Goal: Navigation & Orientation: Go to known website

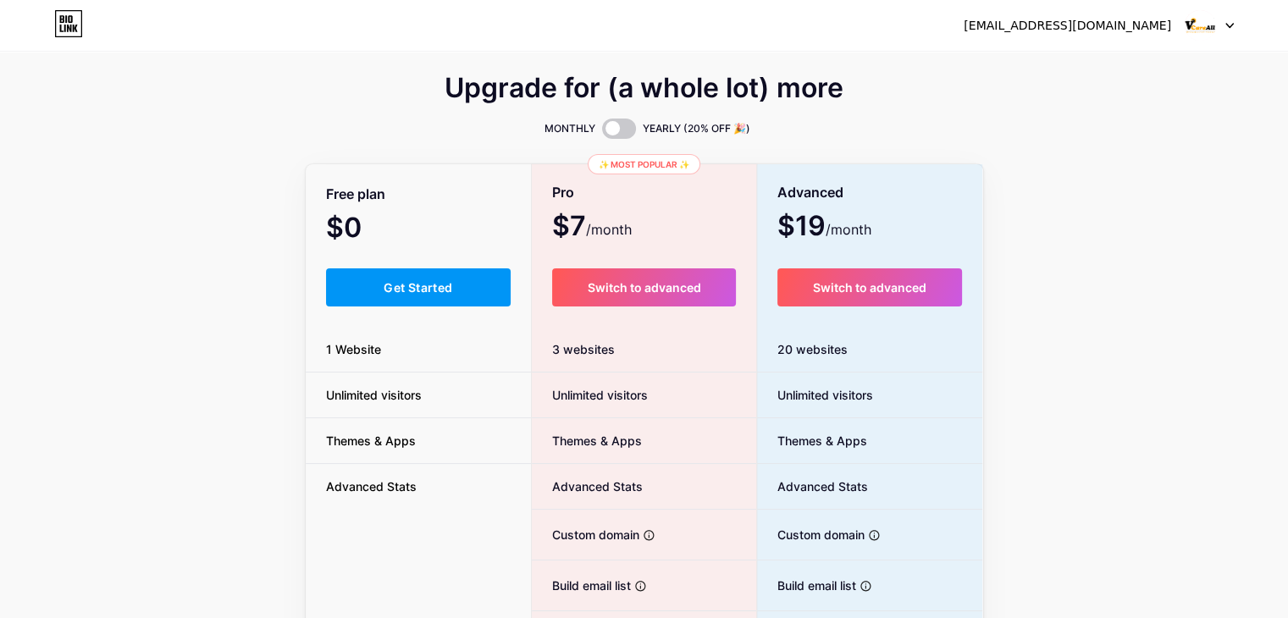
click at [361, 296] on button "Get Started" at bounding box center [419, 288] width 186 height 38
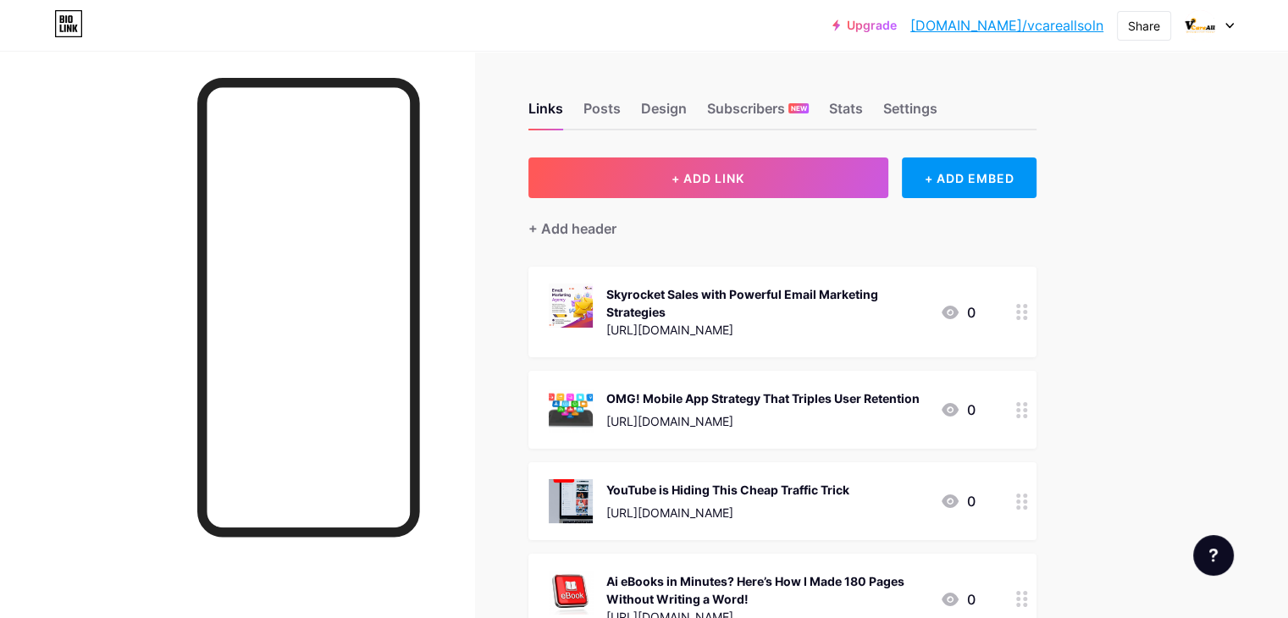
drag, startPoint x: 830, startPoint y: 330, endPoint x: 906, endPoint y: 353, distance: 79.6
click at [906, 353] on div "Skyrocket Sales with Powerful Email Marketing Strategies [URL][DOMAIN_NAME] 0" at bounding box center [783, 312] width 508 height 91
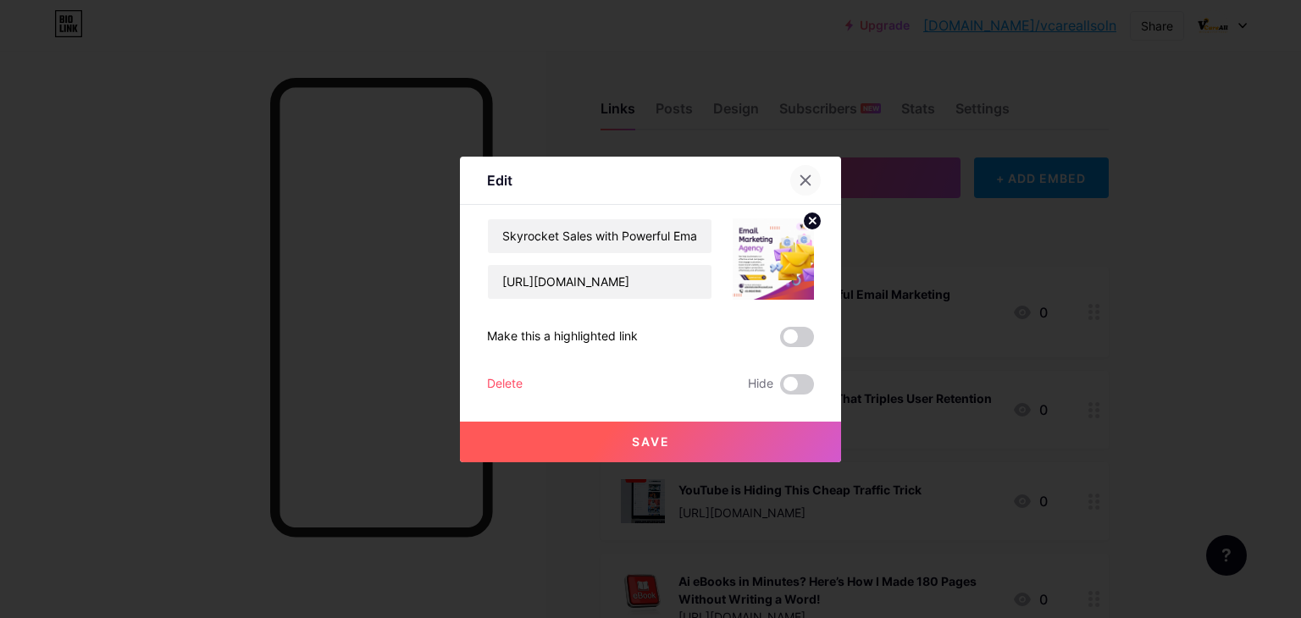
click at [801, 178] on icon at bounding box center [805, 179] width 9 height 9
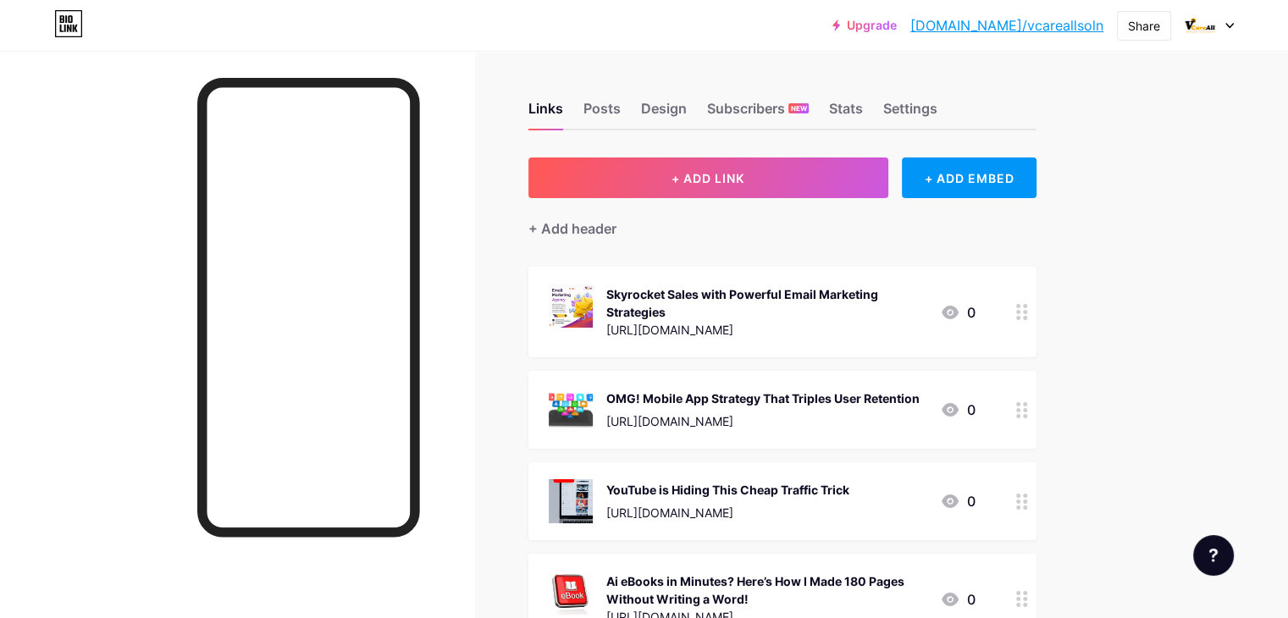
click at [927, 330] on div "[URL][DOMAIN_NAME]" at bounding box center [767, 330] width 320 height 18
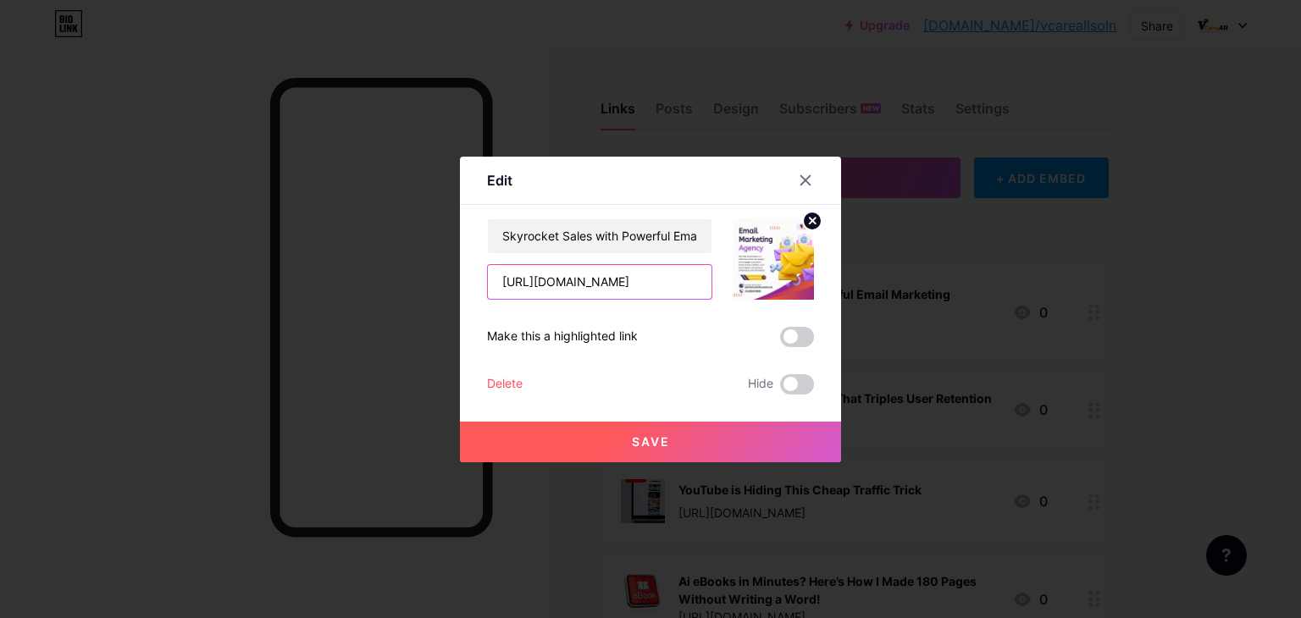
scroll to position [0, 61]
drag, startPoint x: 491, startPoint y: 279, endPoint x: 719, endPoint y: 275, distance: 227.9
click at [719, 275] on div "Skyrocket Sales with Powerful Email Marketing Strategies [URL][DOMAIN_NAME]" at bounding box center [650, 259] width 327 height 81
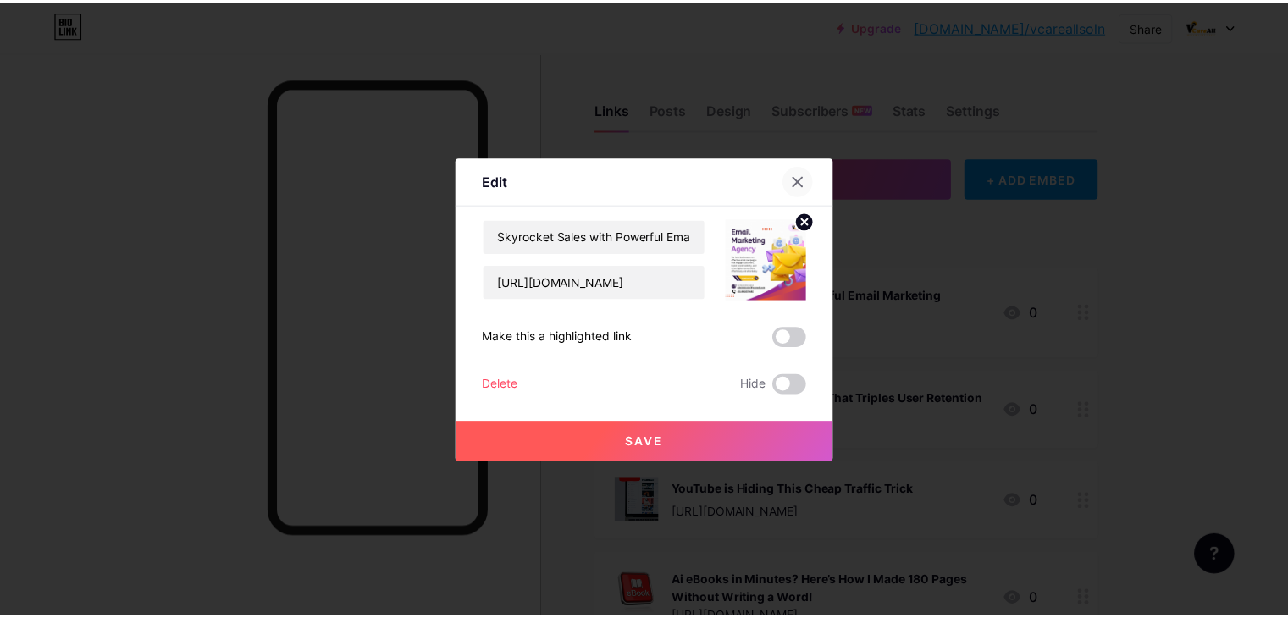
scroll to position [0, 0]
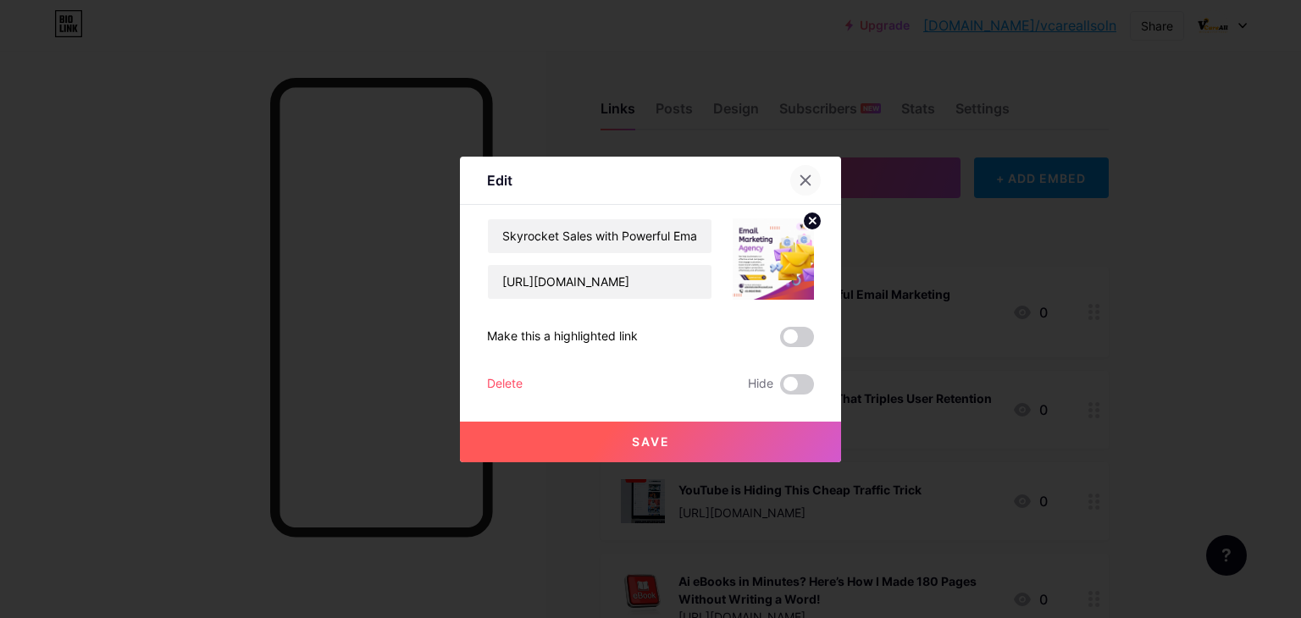
click at [799, 179] on icon at bounding box center [806, 181] width 14 height 14
